Goal: Answer question/provide support: Share knowledge or assist other users

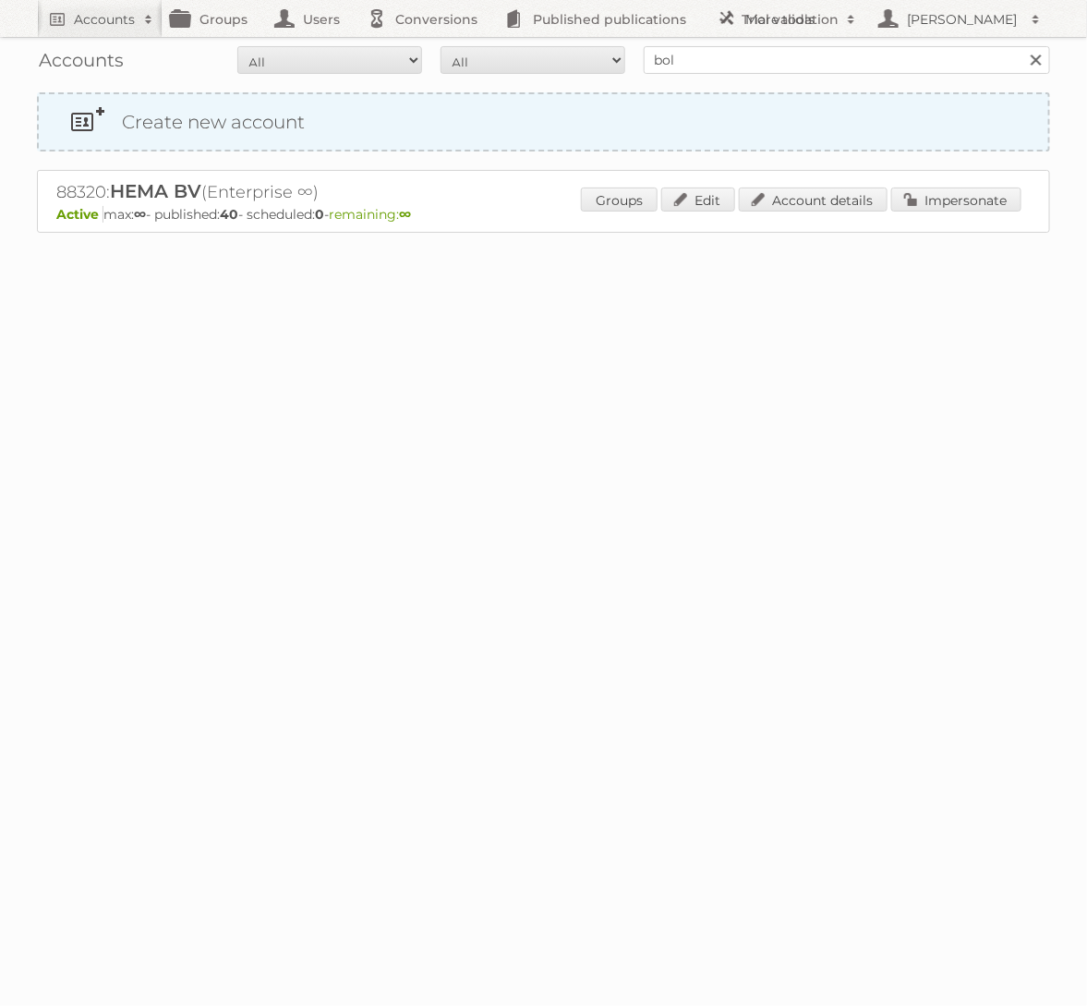
type input "bol.com"
click at [1022, 46] on input "Search" at bounding box center [1036, 60] width 28 height 28
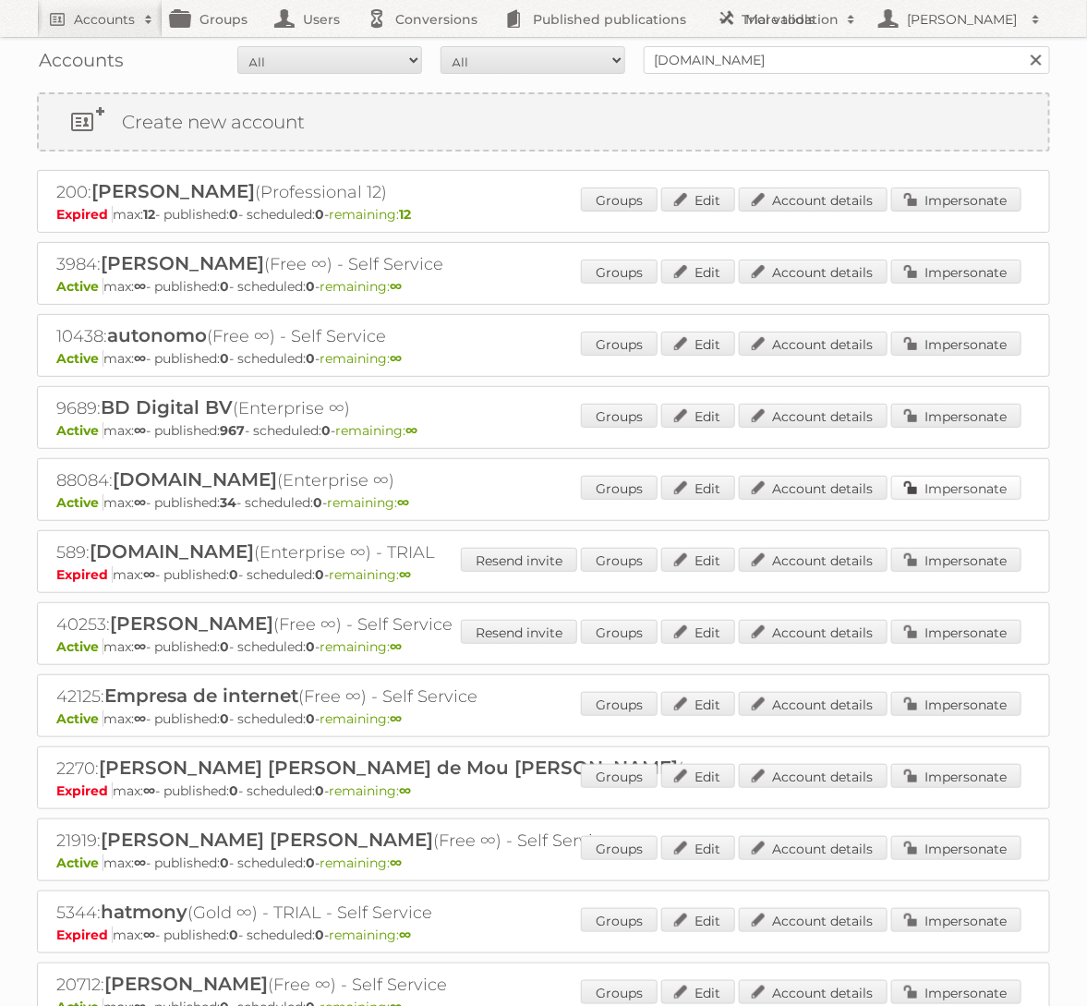
click at [937, 476] on link "Impersonate" at bounding box center [957, 488] width 130 height 24
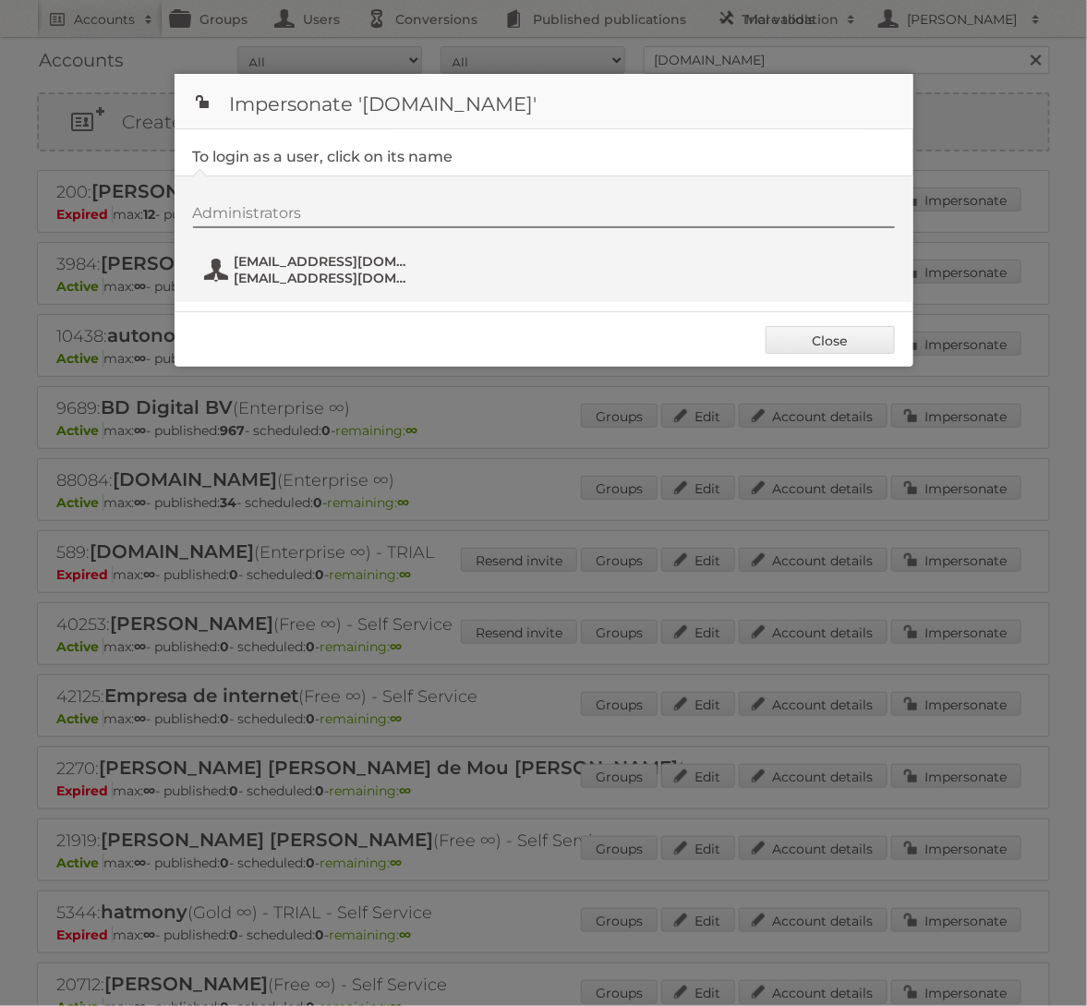
click at [359, 273] on span "fs+bol@publitas.com" at bounding box center [324, 278] width 179 height 17
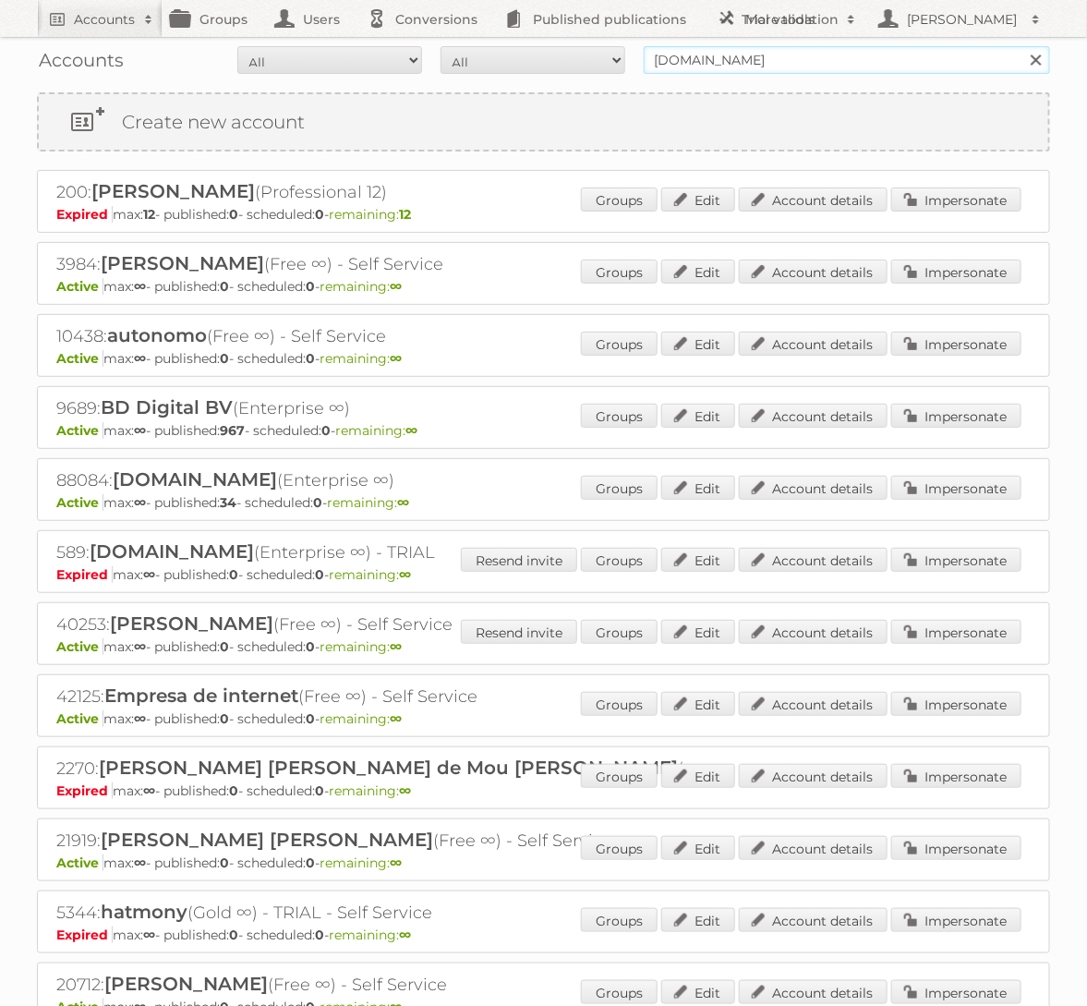
click at [738, 58] on input "bol.com" at bounding box center [847, 60] width 407 height 28
type input "ICI PARIS"
click at [1022, 46] on input "Search" at bounding box center [1036, 60] width 28 height 28
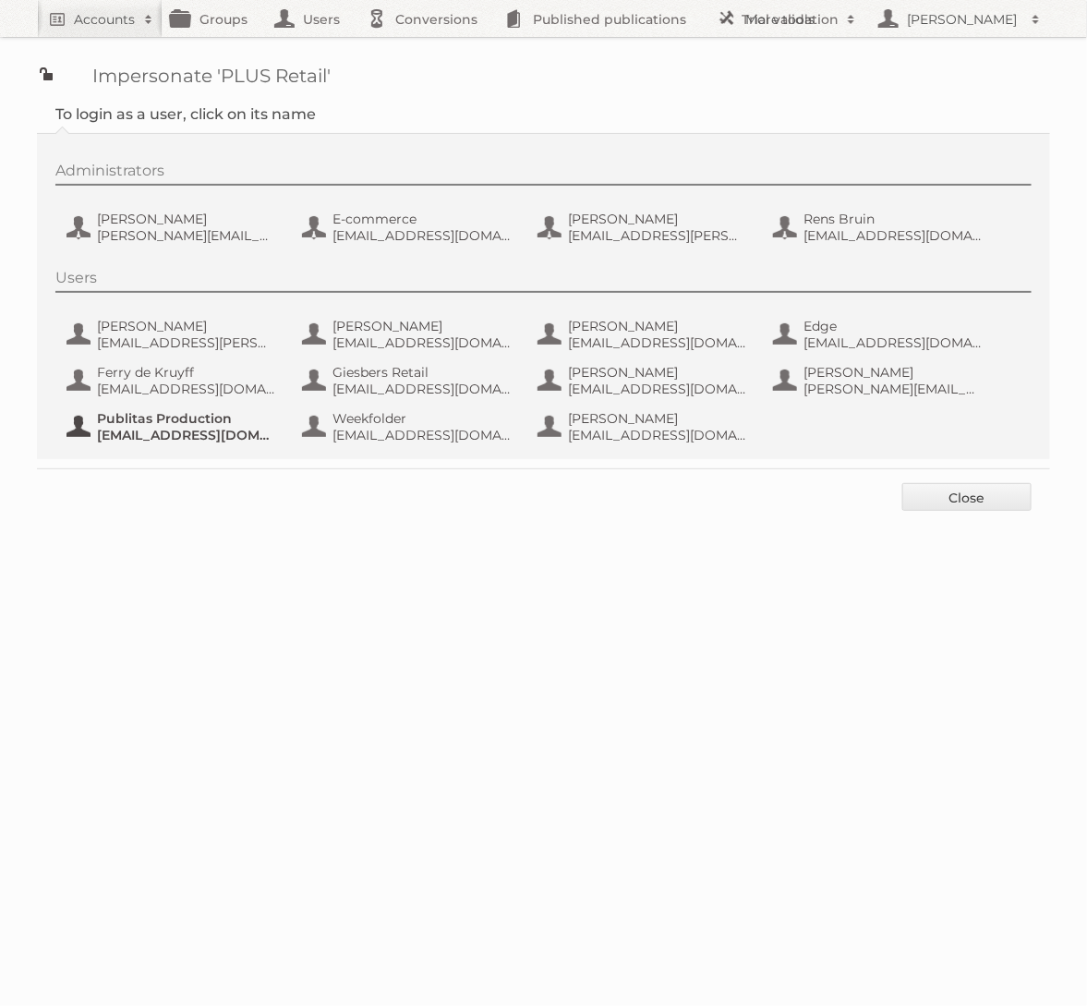
click at [201, 431] on span "fs+coop@publitas.com" at bounding box center [186, 435] width 179 height 17
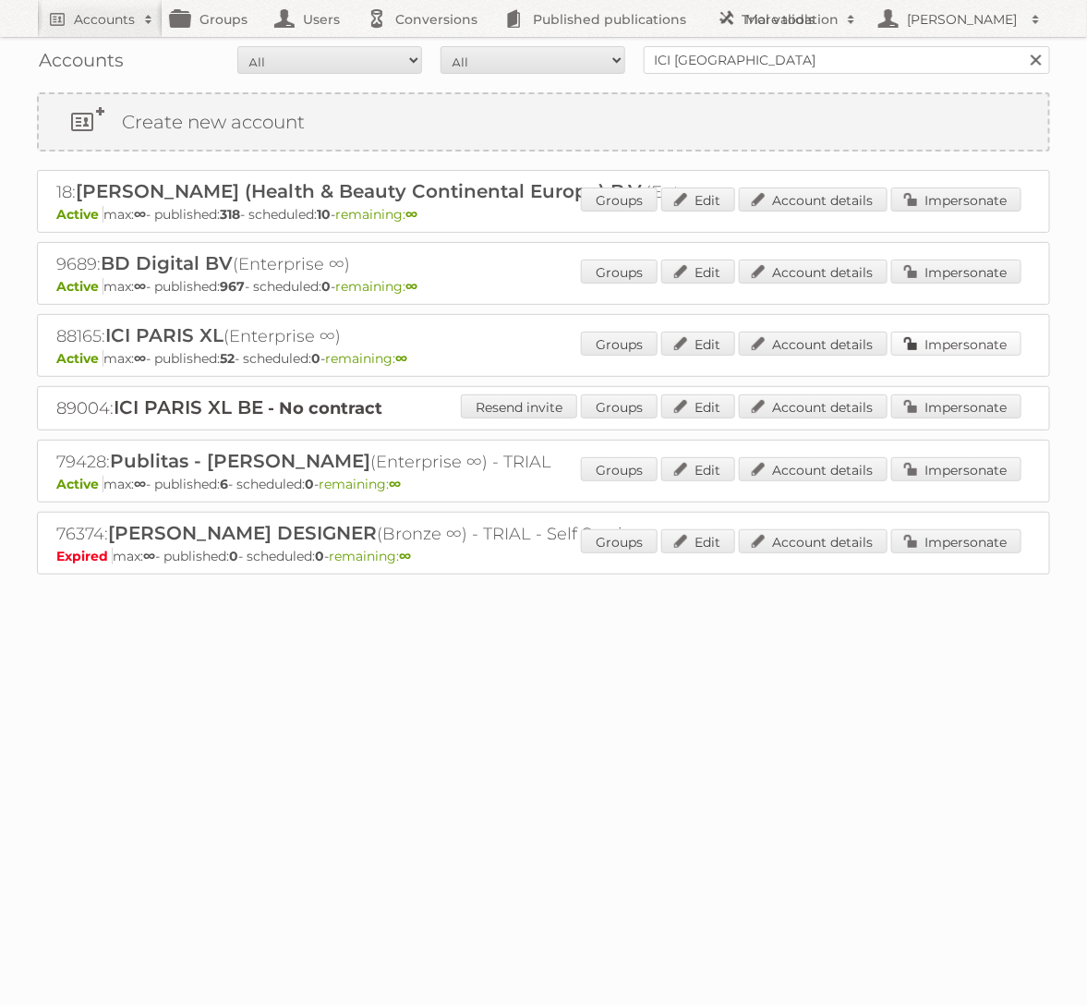
click at [935, 349] on link "Impersonate" at bounding box center [957, 344] width 130 height 24
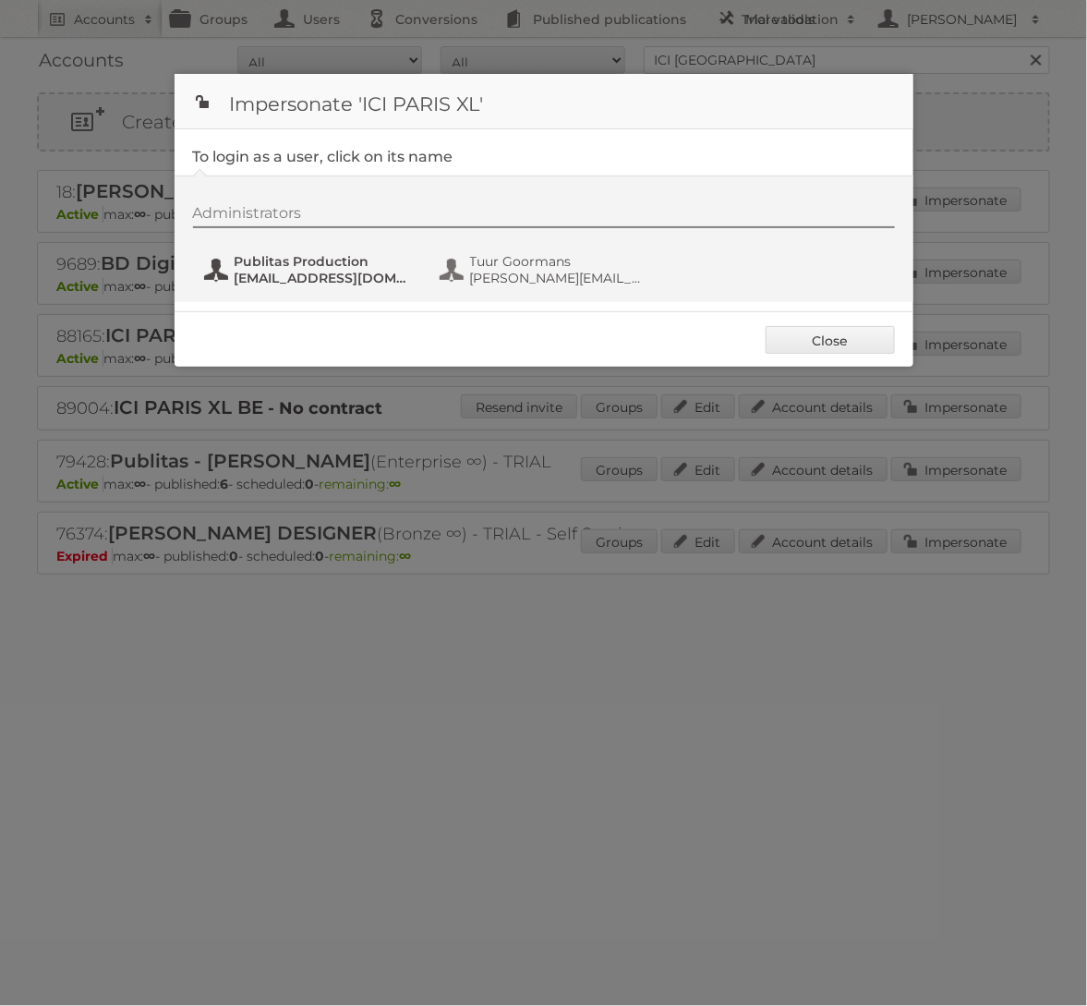
click at [251, 274] on span "fs+iciparisxl@publitas.com" at bounding box center [324, 278] width 179 height 17
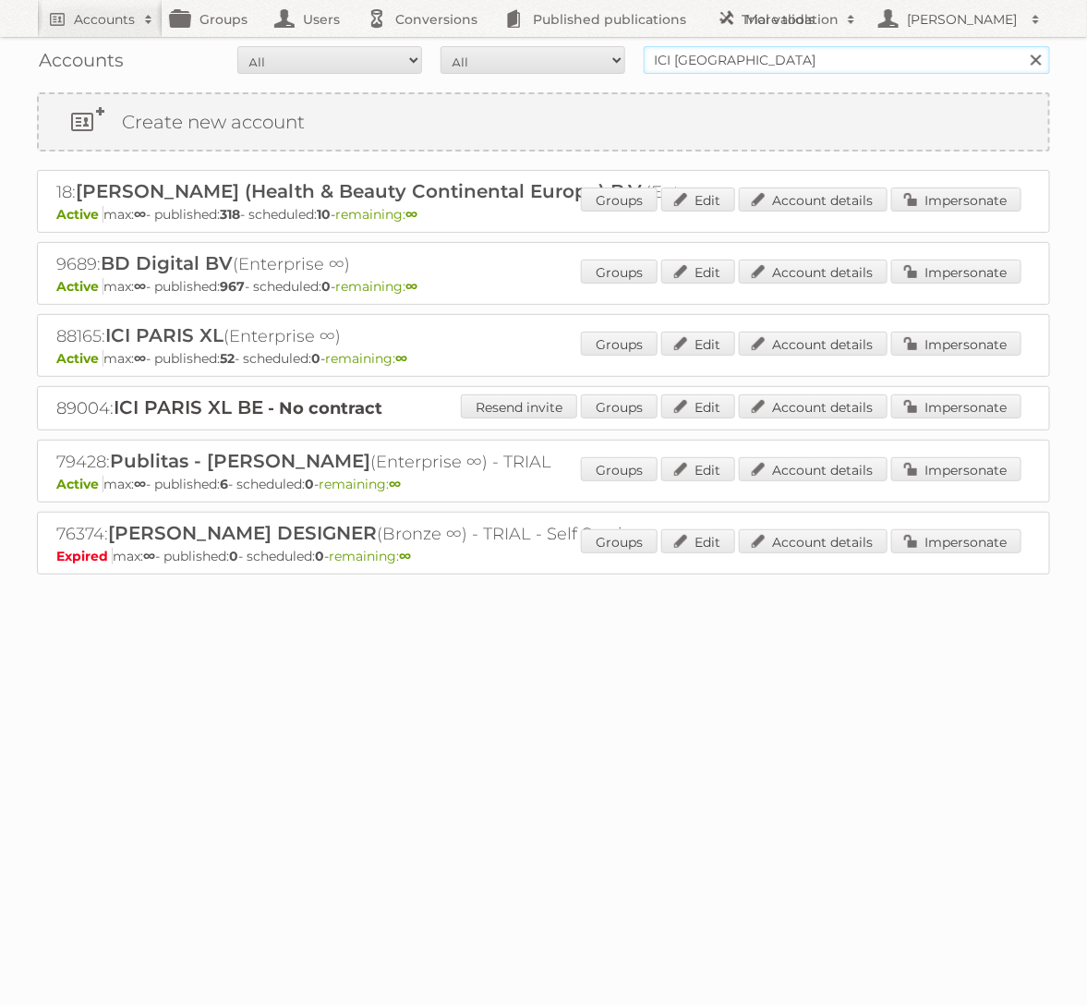
click at [700, 63] on input "ICI PARIS" at bounding box center [847, 60] width 407 height 28
type input "I"
type input "GAMMA"
click at [1022, 46] on input "Search" at bounding box center [1036, 60] width 28 height 28
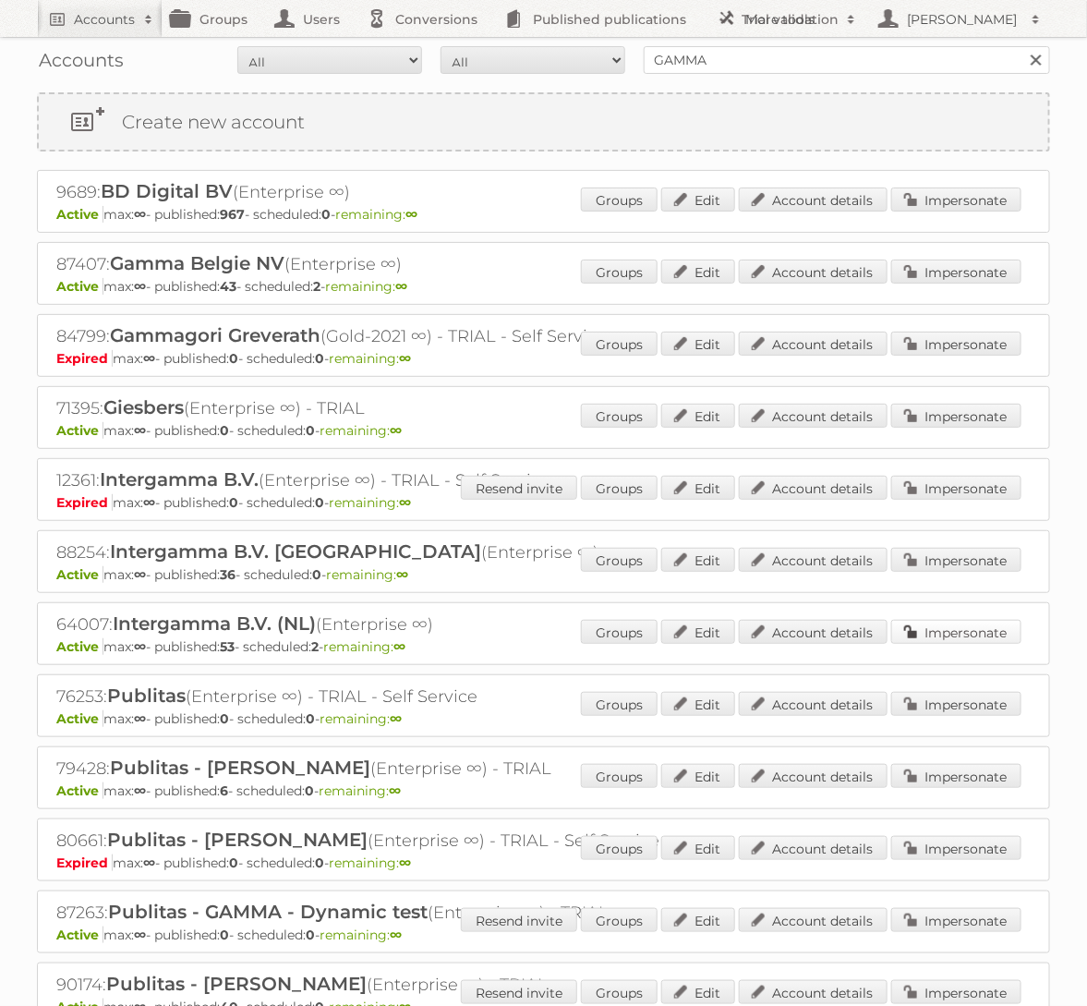
click at [946, 625] on link "Impersonate" at bounding box center [957, 632] width 130 height 24
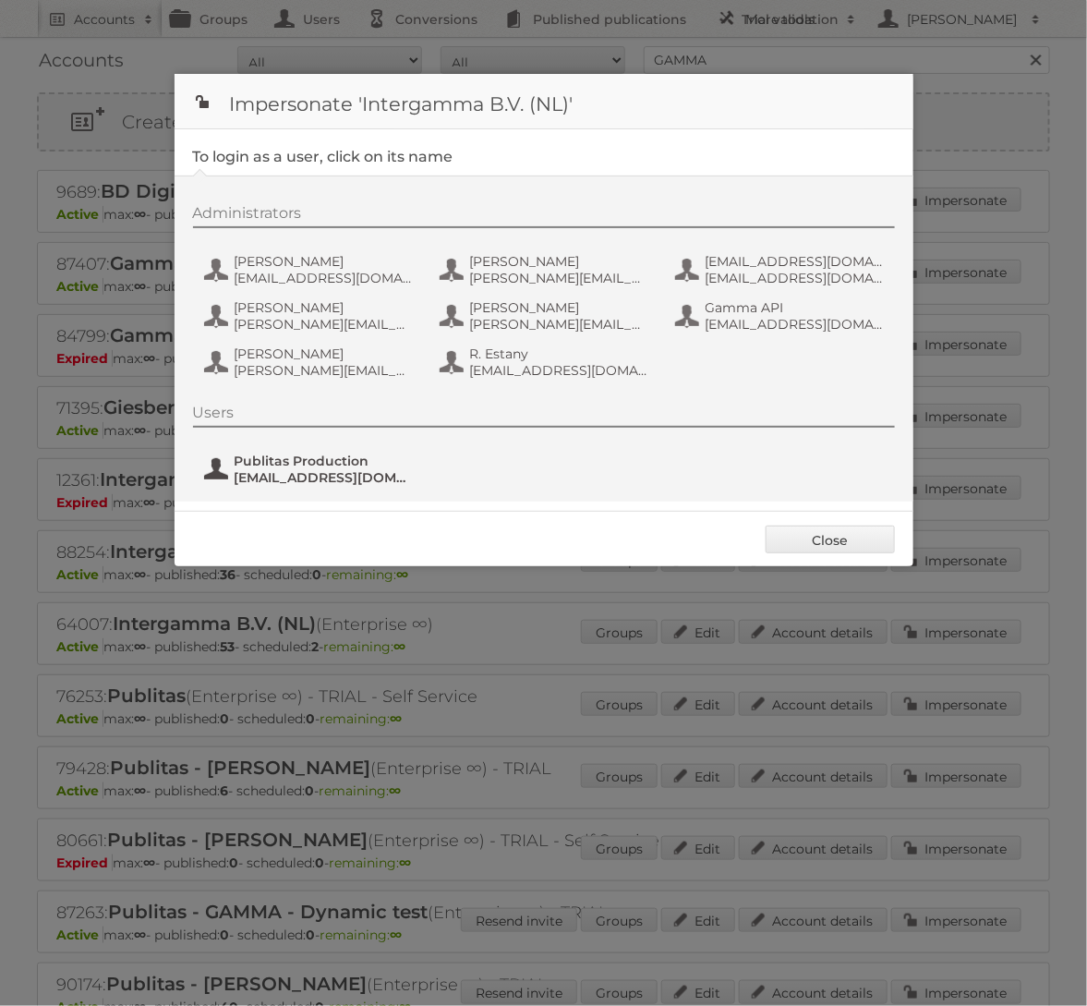
click at [358, 468] on span "Publitas Production" at bounding box center [324, 461] width 179 height 17
